Goal: Obtain resource: Obtain resource

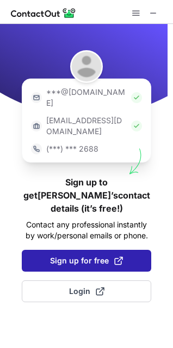
click at [102, 255] on span "Sign up for free" at bounding box center [86, 260] width 73 height 11
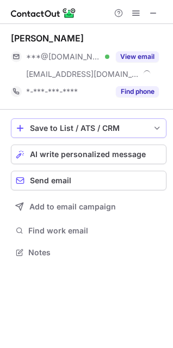
scroll to position [244, 173]
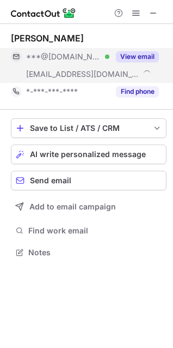
click at [131, 57] on button "View email" at bounding box center [137, 56] width 43 height 11
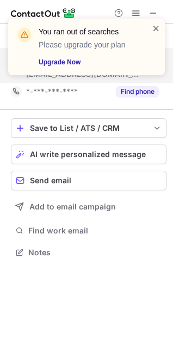
click at [159, 27] on span at bounding box center [156, 28] width 9 height 11
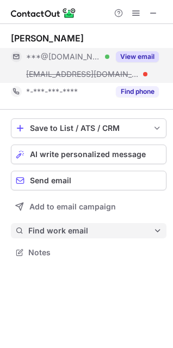
click at [67, 236] on button "Find work email" at bounding box center [89, 230] width 156 height 15
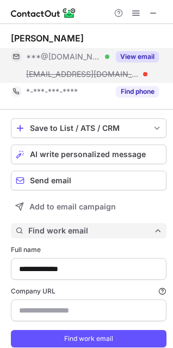
scroll to position [360, 166]
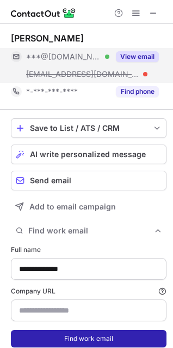
click at [63, 341] on button "Find work email" at bounding box center [89, 338] width 156 height 17
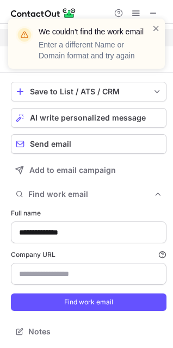
scroll to position [19, 0]
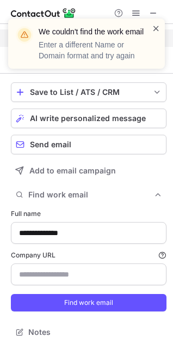
click at [156, 31] on span at bounding box center [156, 28] width 9 height 11
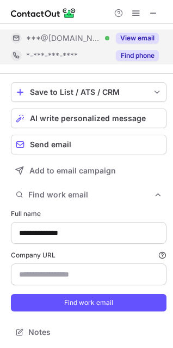
click at [139, 60] on button "Find phone" at bounding box center [137, 55] width 43 height 11
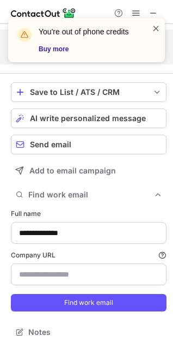
click at [156, 30] on span at bounding box center [156, 28] width 9 height 11
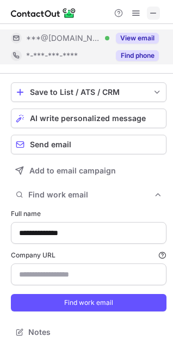
click at [152, 10] on span at bounding box center [153, 13] width 9 height 9
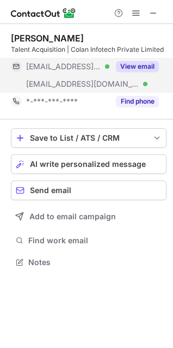
scroll to position [254, 173]
click at [139, 62] on button "View email" at bounding box center [137, 66] width 43 height 11
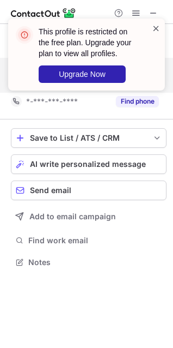
click at [159, 28] on span at bounding box center [156, 28] width 9 height 11
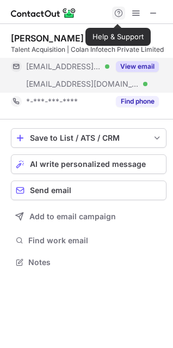
click at [118, 14] on span at bounding box center [118, 13] width 9 height 9
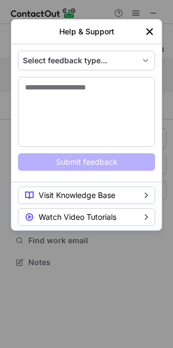
click at [155, 30] on img "left-button" at bounding box center [149, 31] width 11 height 11
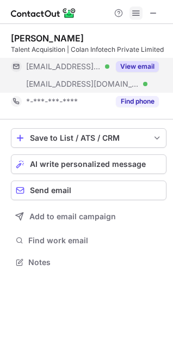
click at [139, 15] on span at bounding box center [136, 13] width 9 height 9
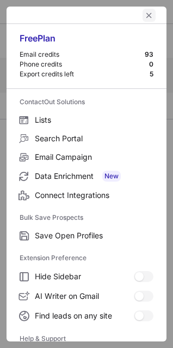
click at [145, 12] on span "left-button" at bounding box center [149, 15] width 9 height 9
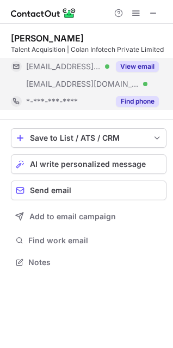
click at [123, 101] on button "Find phone" at bounding box center [137, 101] width 43 height 11
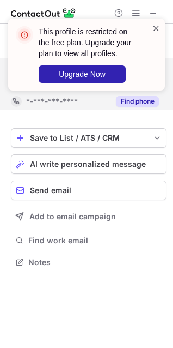
click at [159, 32] on span at bounding box center [156, 28] width 9 height 11
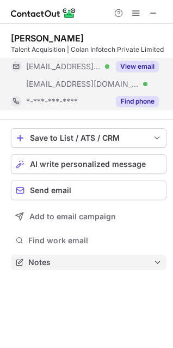
click at [60, 257] on span "Notes" at bounding box center [90, 262] width 125 height 10
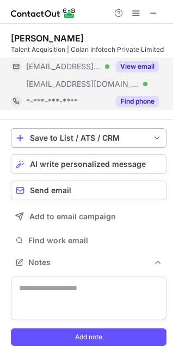
scroll to position [23, 0]
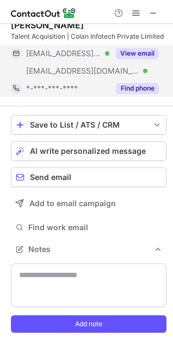
click at [129, 90] on button "Find phone" at bounding box center [137, 88] width 43 height 11
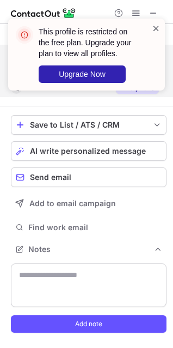
click at [159, 26] on span at bounding box center [156, 28] width 9 height 11
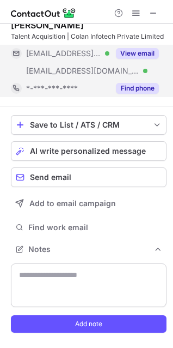
click at [131, 52] on header "This profile is restricted on the free plan. Upgrade your plan to view all prof…" at bounding box center [89, 42] width 100 height 33
click at [139, 50] on button "View email" at bounding box center [137, 53] width 43 height 11
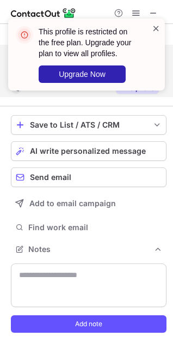
click at [153, 27] on span at bounding box center [156, 28] width 9 height 11
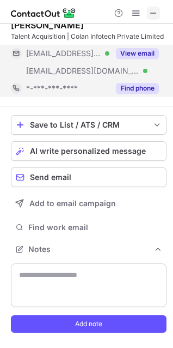
click at [150, 16] on span at bounding box center [153, 13] width 9 height 9
